Goal: Task Accomplishment & Management: Complete application form

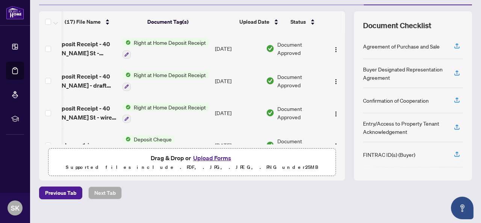
scroll to position [0, 33]
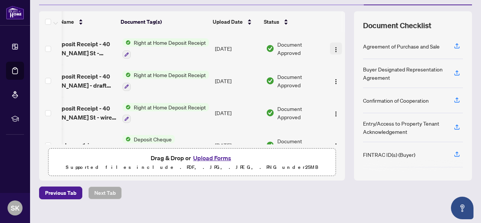
click at [333, 49] on img "button" at bounding box center [336, 50] width 6 height 6
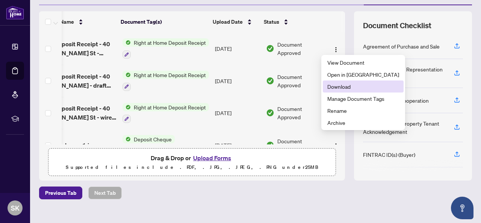
click at [344, 87] on span "Download" at bounding box center [363, 86] width 72 height 8
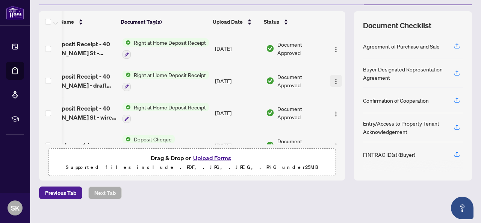
click at [333, 80] on img "button" at bounding box center [336, 82] width 6 height 6
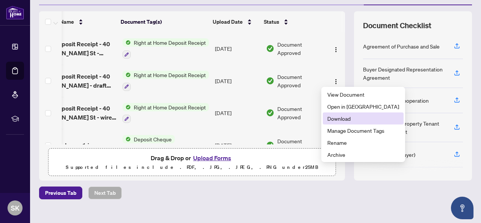
click at [348, 118] on span "Download" at bounding box center [363, 118] width 72 height 8
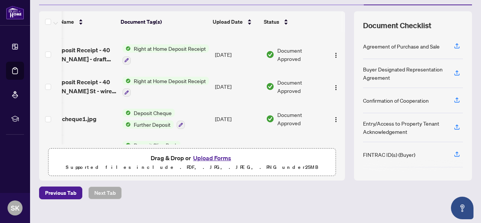
scroll to position [38, 33]
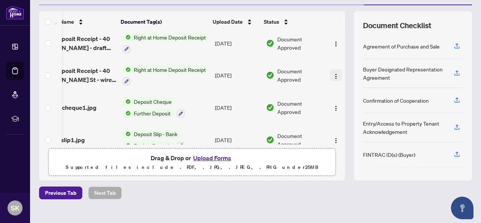
click at [333, 73] on img "button" at bounding box center [336, 76] width 6 height 6
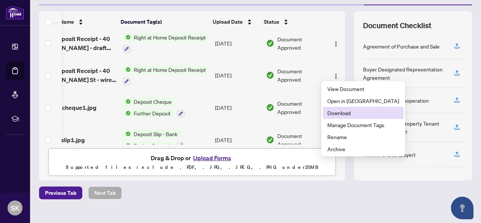
click at [341, 113] on span "Download" at bounding box center [363, 113] width 72 height 8
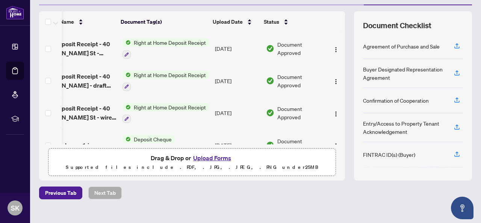
scroll to position [0, 0]
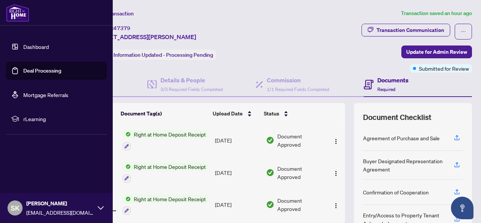
click at [28, 67] on link "Deal Processing" at bounding box center [42, 70] width 38 height 7
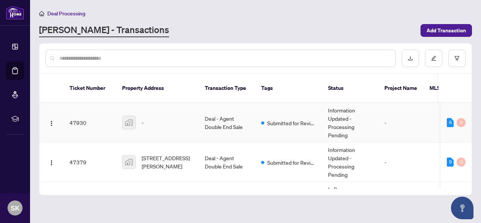
click at [226, 114] on td "Deal - Agent Double End Sale" at bounding box center [227, 122] width 56 height 39
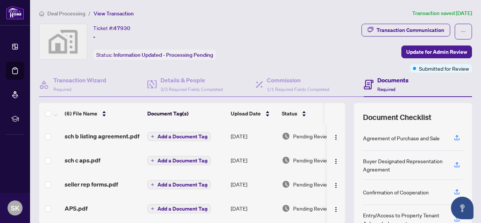
scroll to position [35, 0]
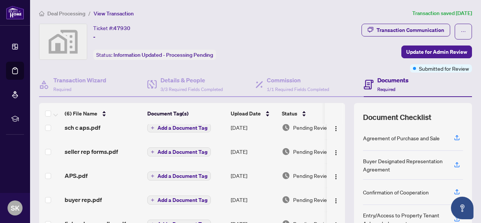
click at [74, 173] on span "APS.pdf" at bounding box center [76, 175] width 23 height 9
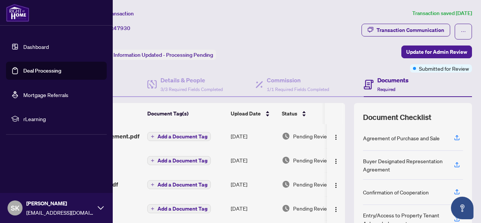
click at [23, 43] on link "Dashboard" at bounding box center [36, 46] width 26 height 7
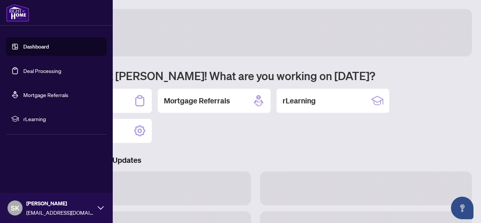
click at [41, 70] on link "Deal Processing" at bounding box center [42, 70] width 38 height 7
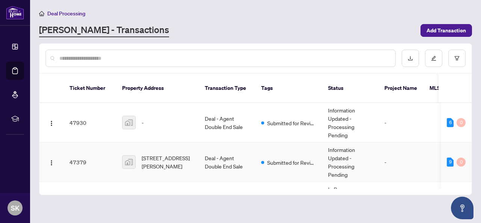
click at [204, 149] on td "Deal - Agent Double End Sale" at bounding box center [227, 161] width 56 height 39
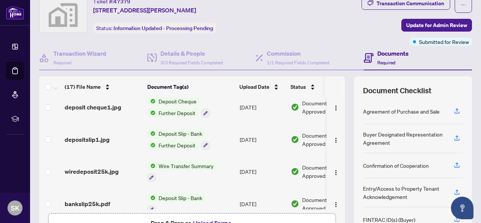
scroll to position [84, 0]
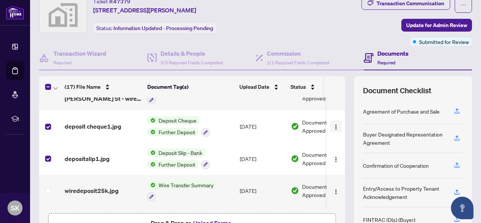
click at [333, 124] on img "button" at bounding box center [336, 127] width 6 height 6
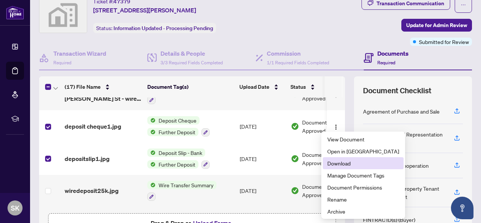
click at [346, 164] on span "Download" at bounding box center [363, 163] width 72 height 8
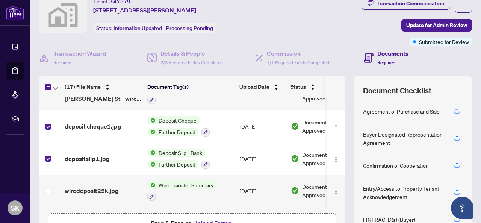
click at [263, 27] on div "Ticket #: 47379 [STREET_ADDRESS][PERSON_NAME] Status: Information Updated - Pro…" at bounding box center [163, 15] width 248 height 36
click at [333, 158] on img "button" at bounding box center [336, 159] width 6 height 6
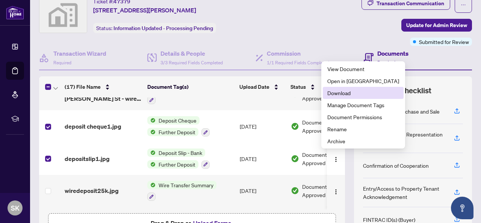
click at [348, 91] on span "Download" at bounding box center [363, 93] width 72 height 8
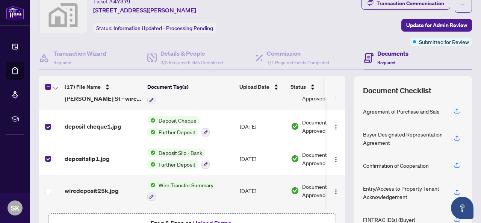
click at [127, 38] on div "Ticket #: 47379 [STREET_ADDRESS][PERSON_NAME] Status: Information Updated - Pro…" at bounding box center [163, 21] width 251 height 49
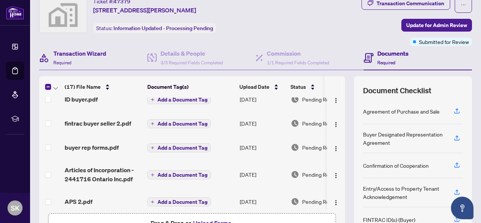
scroll to position [347, 0]
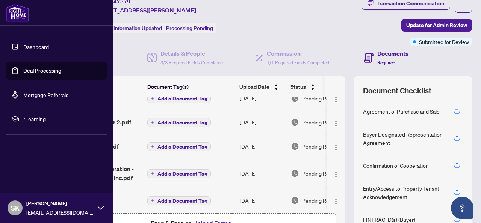
click at [33, 50] on link "Dashboard" at bounding box center [36, 46] width 26 height 7
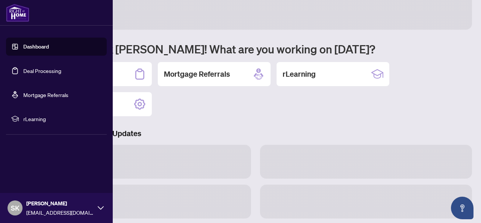
click at [34, 61] on ul "Dashboard Deal Processing Mortgage Referrals rLearning" at bounding box center [56, 83] width 101 height 90
click at [35, 73] on link "Deal Processing" at bounding box center [42, 70] width 38 height 7
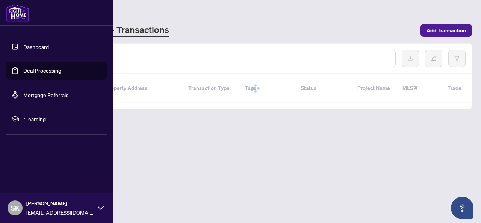
click at [35, 73] on link "Deal Processing" at bounding box center [42, 70] width 38 height 7
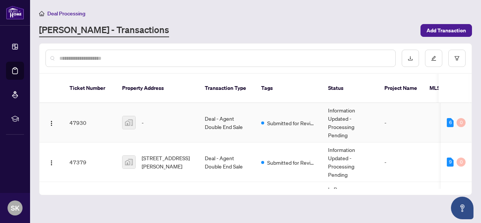
click at [225, 115] on td "Deal - Agent Double End Sale" at bounding box center [227, 122] width 56 height 39
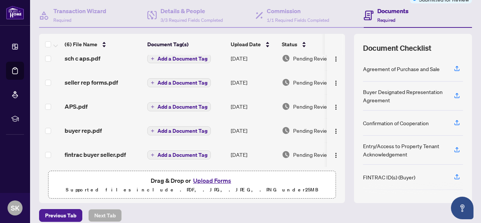
scroll to position [102, 0]
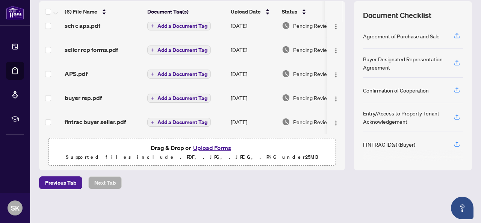
click at [207, 150] on button "Upload Forms" at bounding box center [212, 148] width 42 height 10
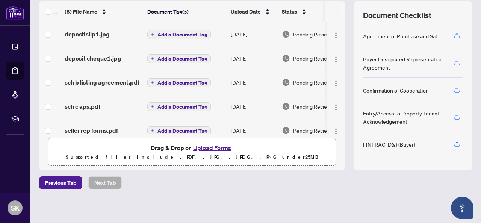
scroll to position [0, 0]
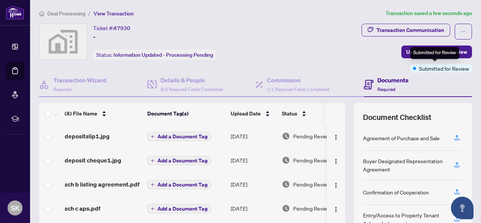
click at [434, 49] on div "Submitted for Review" at bounding box center [434, 53] width 49 height 12
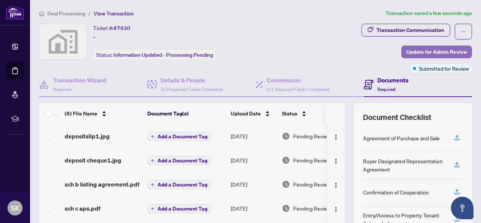
click at [421, 50] on span "Update for Admin Review" at bounding box center [436, 52] width 61 height 12
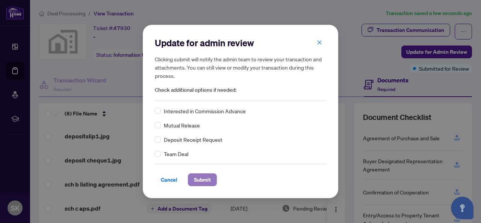
click at [200, 177] on span "Submit" at bounding box center [202, 180] width 17 height 12
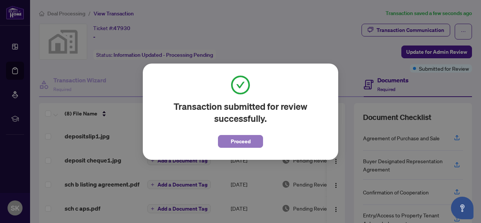
click at [238, 143] on span "Proceed" at bounding box center [241, 141] width 20 height 12
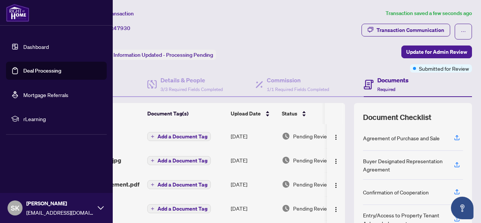
click at [40, 70] on link "Deal Processing" at bounding box center [42, 70] width 38 height 7
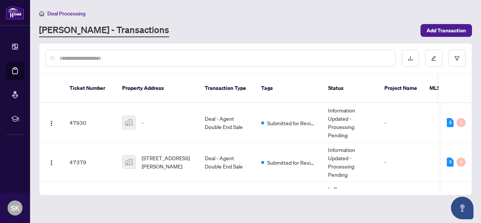
click at [405, 5] on main "Deal Processing [PERSON_NAME] - Transactions Add Transaction Ticket Number Prop…" at bounding box center [255, 111] width 451 height 223
